Goal: Register for event/course

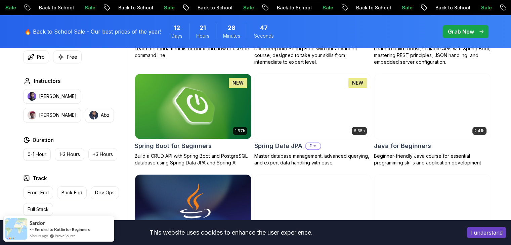
scroll to position [293, 0]
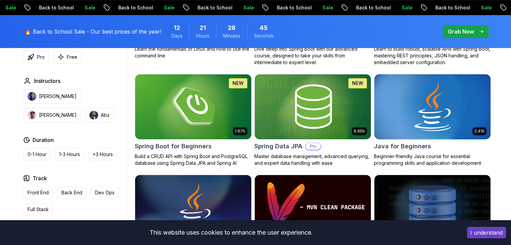
drag, startPoint x: 391, startPoint y: 121, endPoint x: 385, endPoint y: 129, distance: 10.0
click at [385, 129] on img at bounding box center [432, 107] width 122 height 68
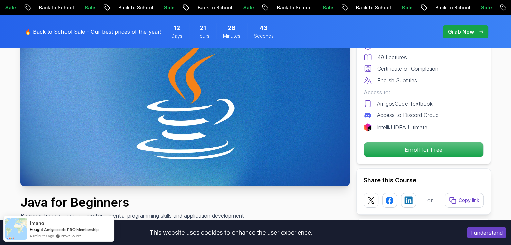
scroll to position [88, 0]
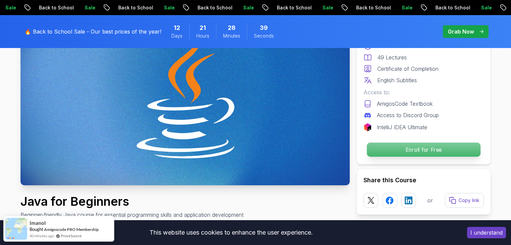
click at [378, 150] on p "Enroll for Free" at bounding box center [424, 150] width 114 height 14
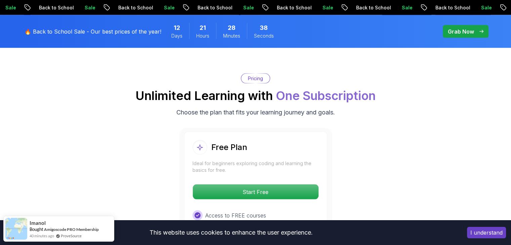
scroll to position [1339, 0]
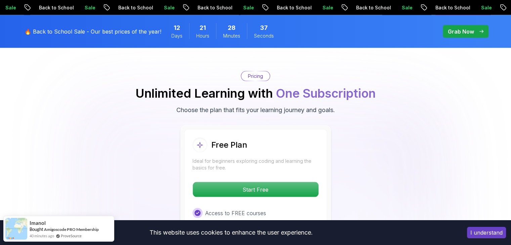
click at [287, 153] on div "Free Plan Ideal for beginners exploring coding and learning the basics for free…" at bounding box center [255, 216] width 143 height 175
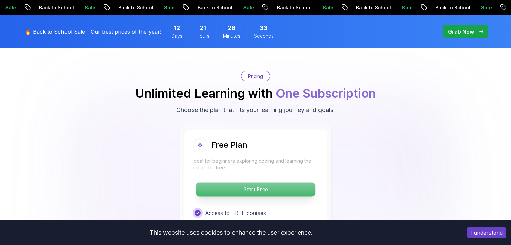
drag, startPoint x: 284, startPoint y: 162, endPoint x: 268, endPoint y: 164, distance: 16.4
click at [268, 183] on p "Start Free" at bounding box center [255, 190] width 119 height 14
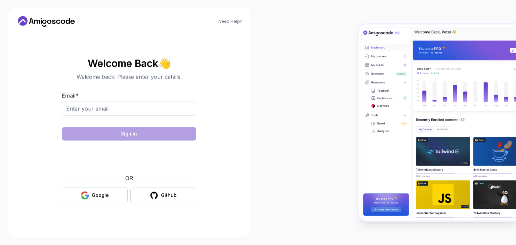
click at [268, 164] on div at bounding box center [387, 122] width 258 height 245
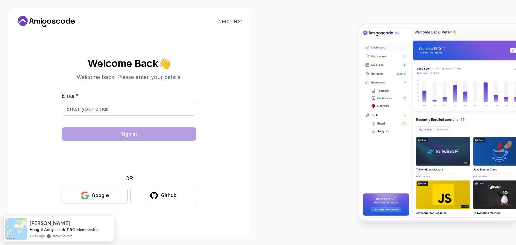
click at [110, 191] on button "Google" at bounding box center [95, 196] width 66 height 16
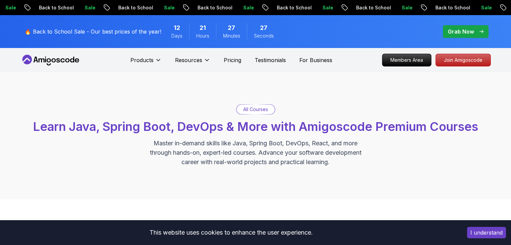
click at [471, 33] on p "Grab Now" at bounding box center [461, 32] width 26 height 8
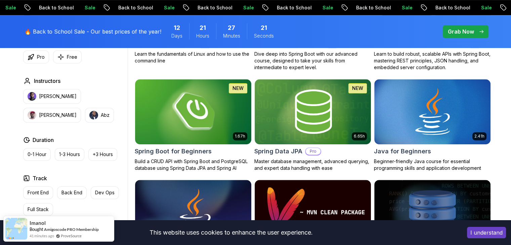
scroll to position [311, 0]
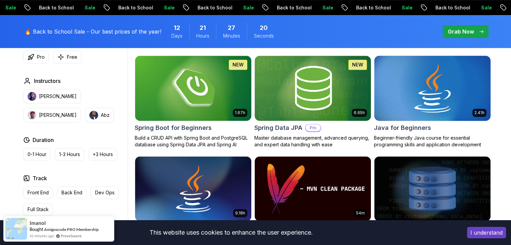
click at [415, 114] on img at bounding box center [432, 88] width 122 height 68
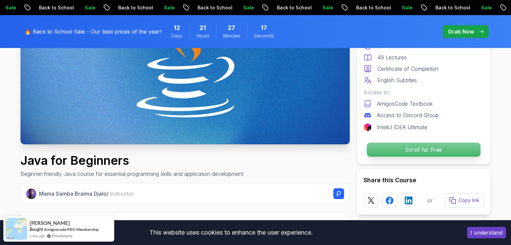
click at [401, 150] on p "Enroll for Free" at bounding box center [424, 150] width 114 height 14
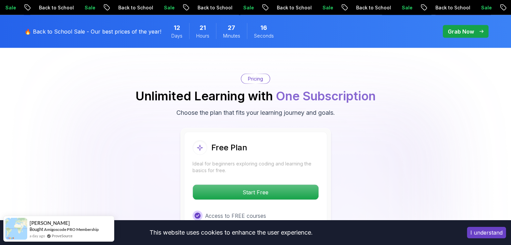
scroll to position [1339, 0]
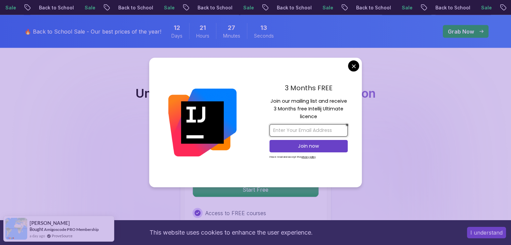
click at [294, 131] on input "email" at bounding box center [309, 130] width 78 height 12
type input "[EMAIL_ADDRESS][DOMAIN_NAME]"
click at [303, 143] on p "Join now" at bounding box center [309, 146] width 64 height 7
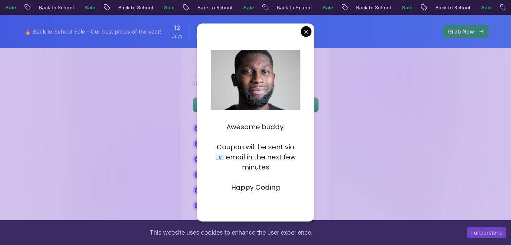
scroll to position [1425, 0]
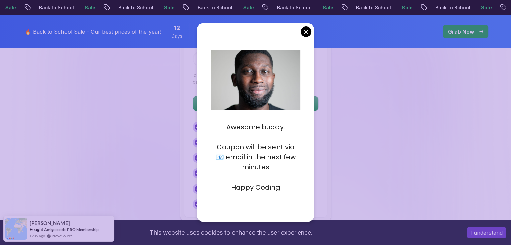
click at [309, 27] on div "Awesome buddy. Coupon will be sent via 📧 email in the next few minutes Happy Co…" at bounding box center [256, 123] width 118 height 198
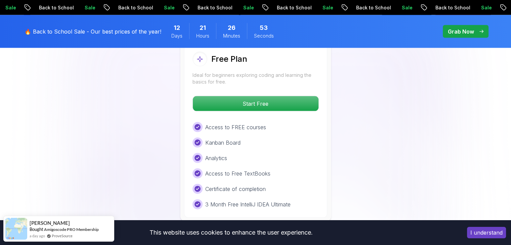
click at [307, 32] on body "Sale Back to School Sale Back to School Sale Back to School Sale Back to School…" at bounding box center [255, 121] width 511 height 3093
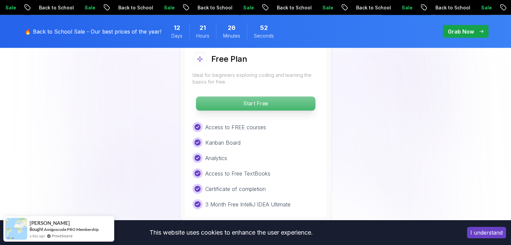
click at [276, 97] on p "Start Free" at bounding box center [255, 104] width 119 height 14
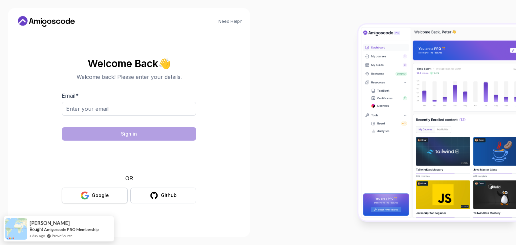
click at [102, 190] on button "Google" at bounding box center [95, 196] width 66 height 16
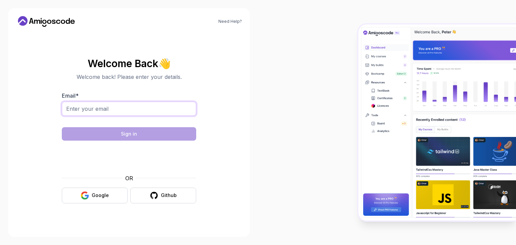
click at [118, 106] on input "Email *" at bounding box center [129, 109] width 134 height 14
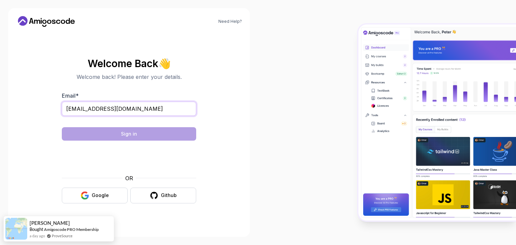
type input "[EMAIL_ADDRESS][DOMAIN_NAME]"
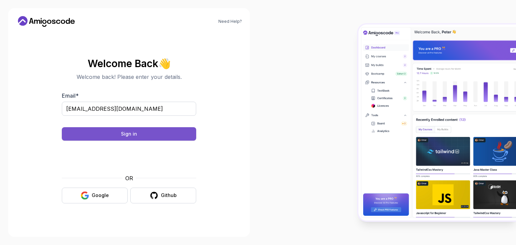
click at [120, 132] on button "Sign in" at bounding box center [129, 133] width 134 height 13
